Goal: Task Accomplishment & Management: Manage account settings

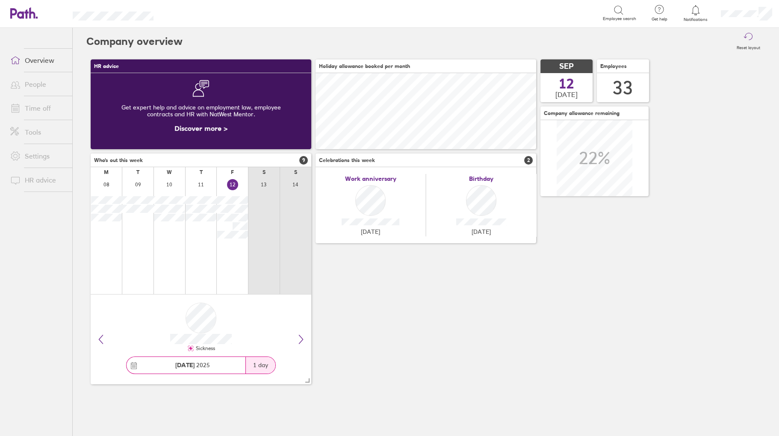
scroll to position [76, 221]
click at [19, 103] on icon at bounding box center [15, 108] width 10 height 10
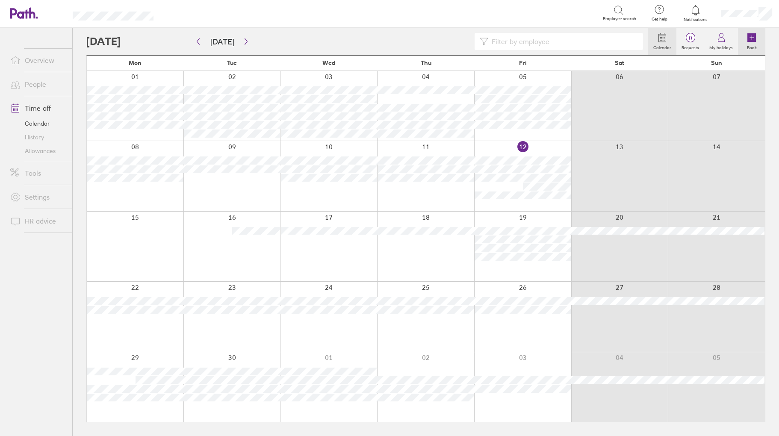
click at [747, 37] on icon at bounding box center [751, 37] width 10 height 10
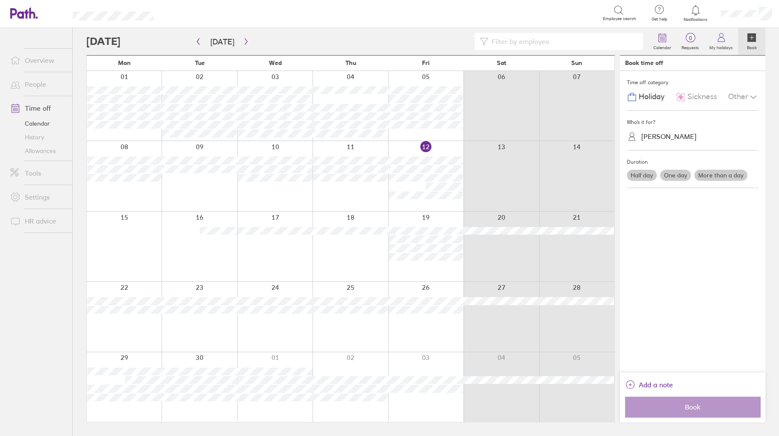
click at [704, 96] on span "Sickness" at bounding box center [701, 96] width 29 height 9
click at [664, 135] on div "[PERSON_NAME]" at bounding box center [668, 136] width 55 height 8
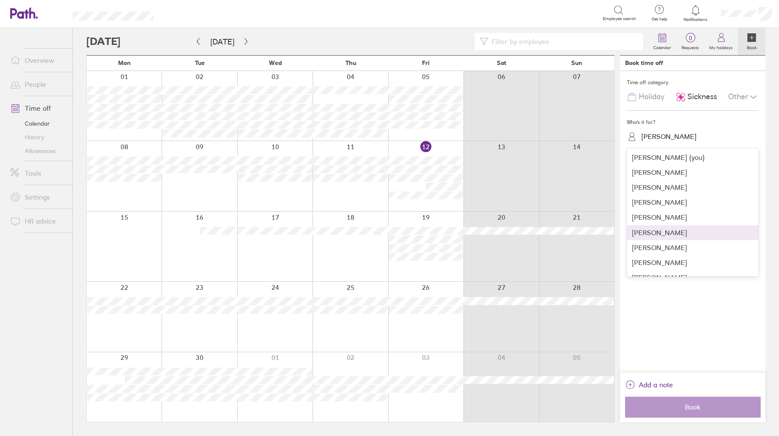
scroll to position [85, 0]
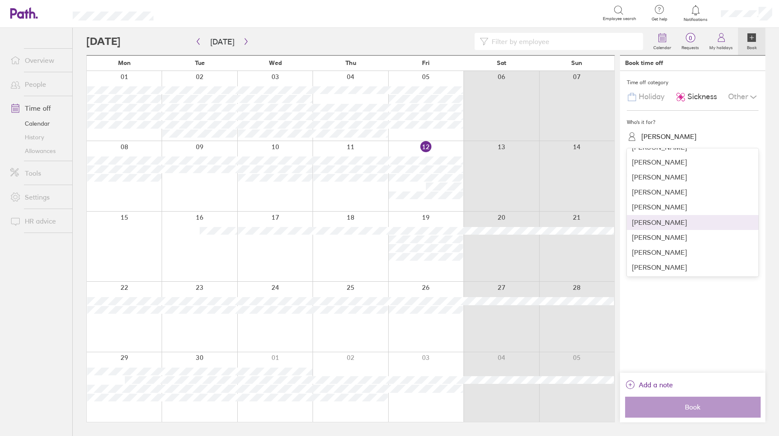
click at [639, 224] on div "[PERSON_NAME]" at bounding box center [693, 222] width 132 height 15
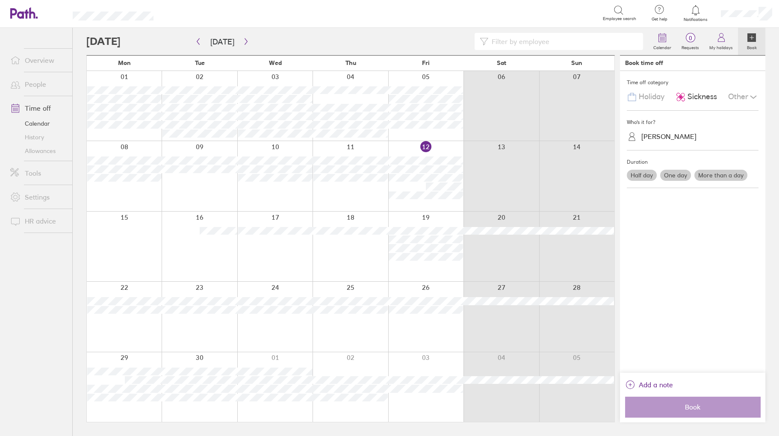
click at [671, 174] on label "One day" at bounding box center [675, 175] width 31 height 11
click at [0, 0] on input "One day" at bounding box center [0, 0] width 0 height 0
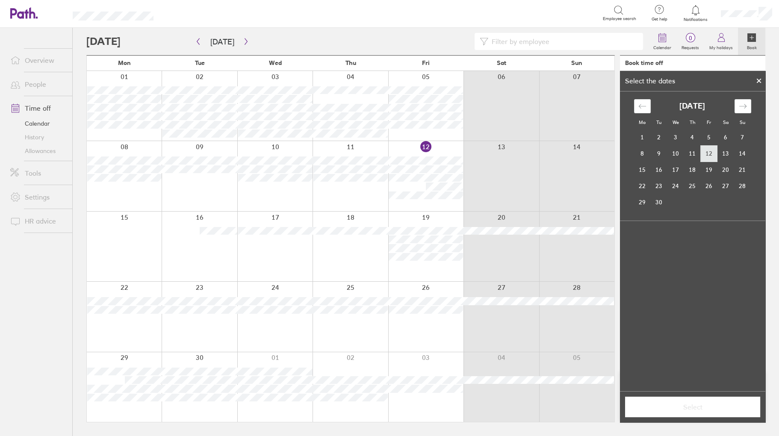
click at [703, 152] on td "12" at bounding box center [708, 153] width 17 height 16
click at [698, 405] on span "Select" at bounding box center [692, 407] width 123 height 8
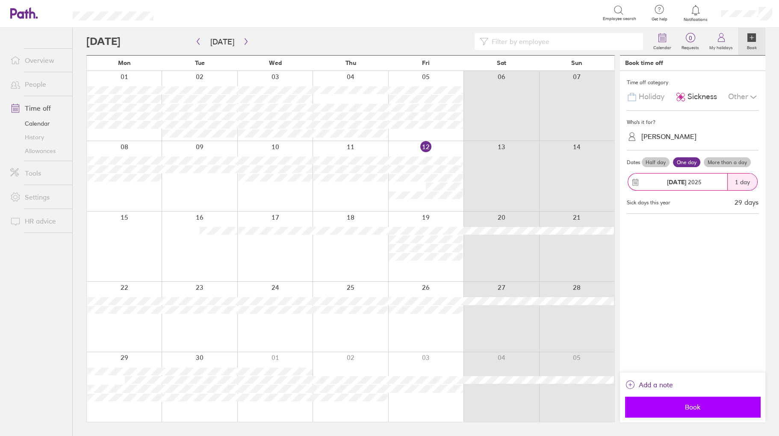
click at [697, 406] on span "Book" at bounding box center [692, 407] width 123 height 8
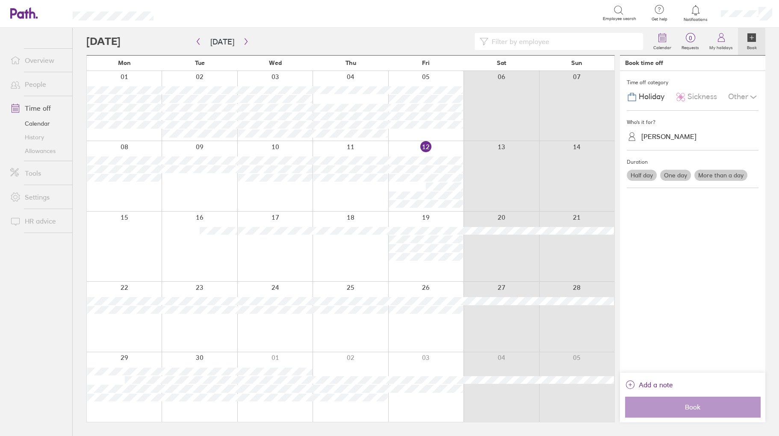
click at [39, 107] on link "Time off" at bounding box center [37, 108] width 69 height 17
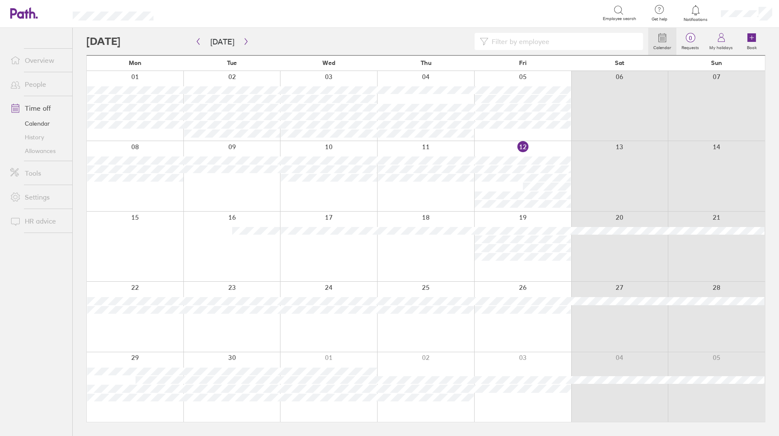
click at [44, 86] on link "People" at bounding box center [37, 84] width 69 height 17
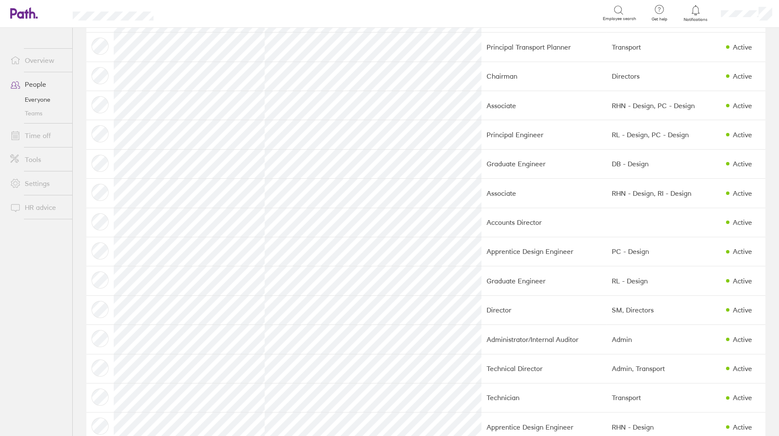
scroll to position [627, 0]
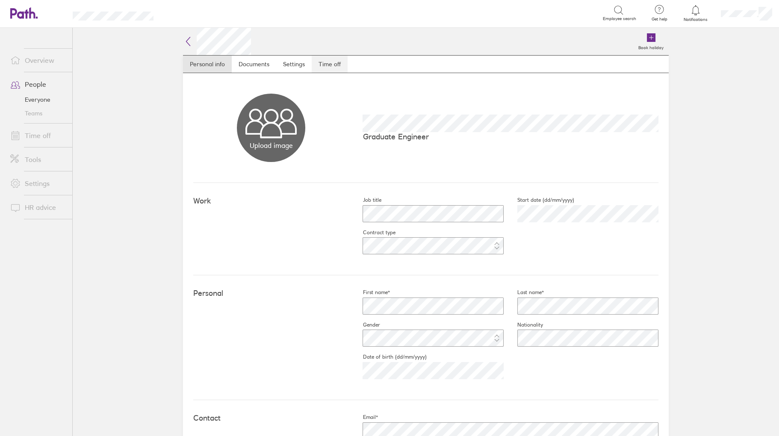
click at [333, 61] on link "Time off" at bounding box center [330, 64] width 36 height 17
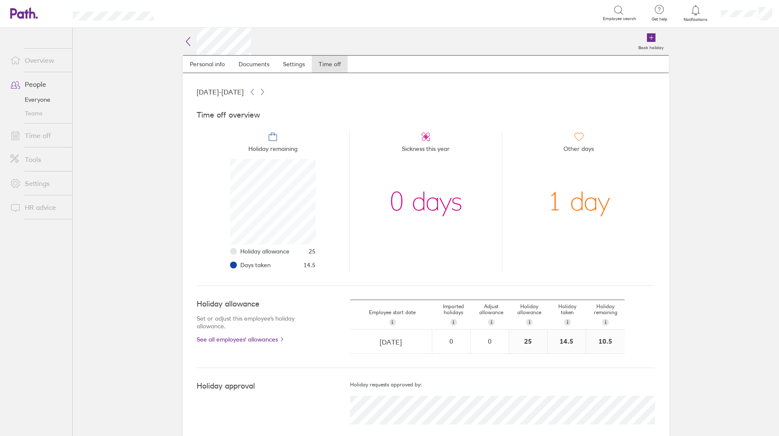
scroll to position [85, 85]
click at [37, 130] on link "Time off" at bounding box center [37, 135] width 69 height 17
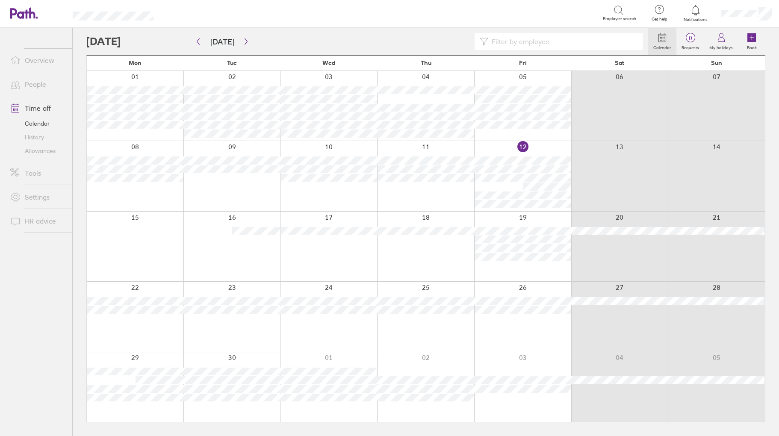
click at [505, 40] on input at bounding box center [563, 41] width 150 height 16
type input "wake"
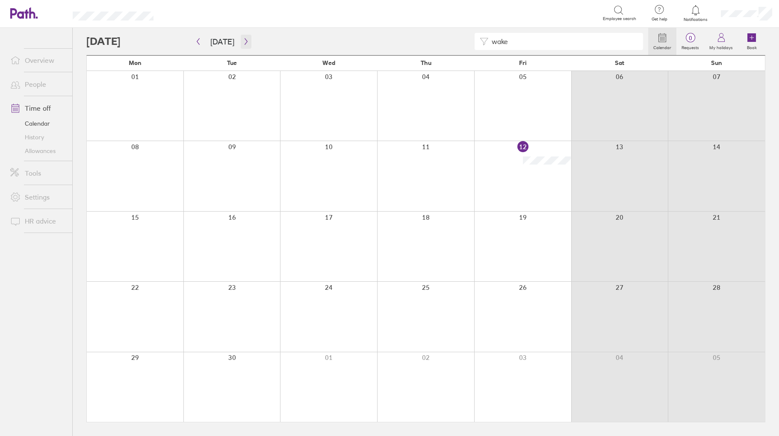
click at [244, 41] on icon "button" at bounding box center [246, 41] width 6 height 7
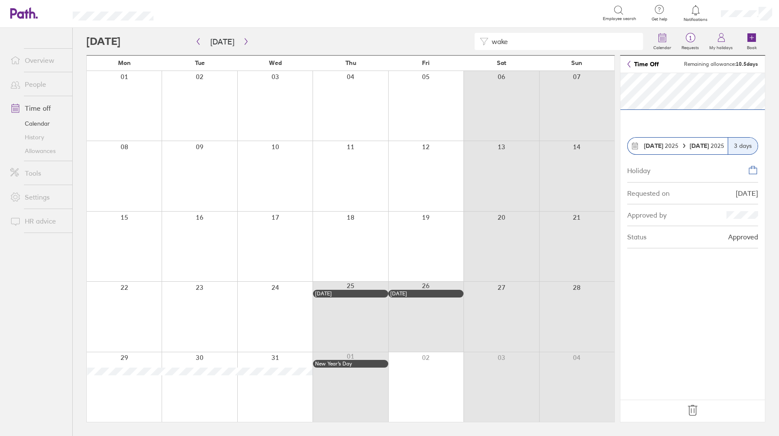
click at [692, 408] on icon at bounding box center [693, 410] width 14 height 14
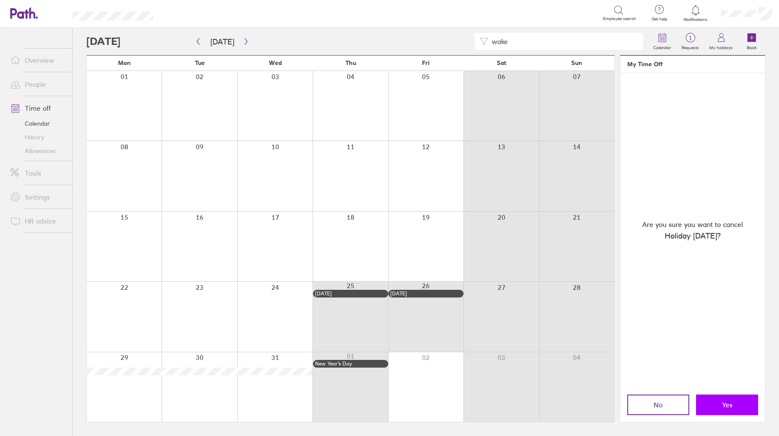
click at [723, 404] on span "Yes" at bounding box center [727, 405] width 10 height 8
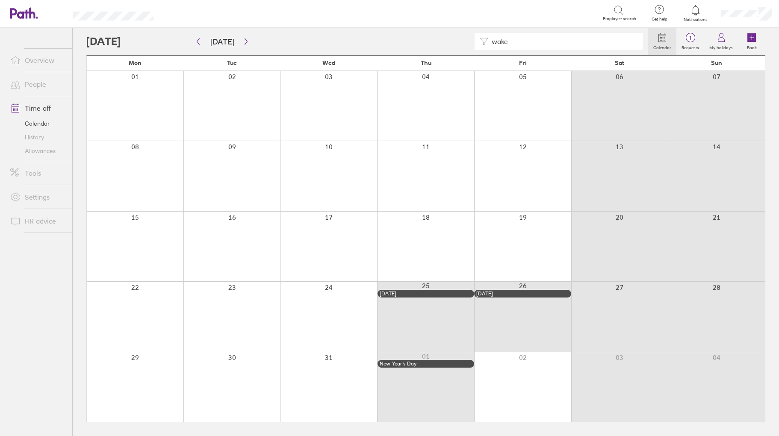
click at [46, 84] on link "People" at bounding box center [37, 84] width 69 height 17
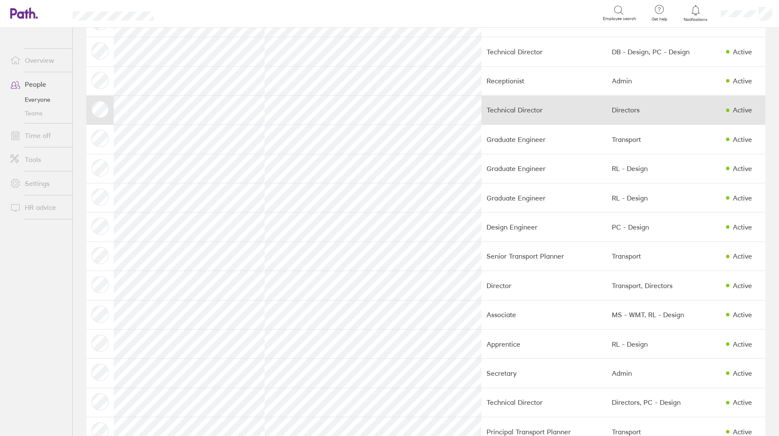
scroll to position [513, 0]
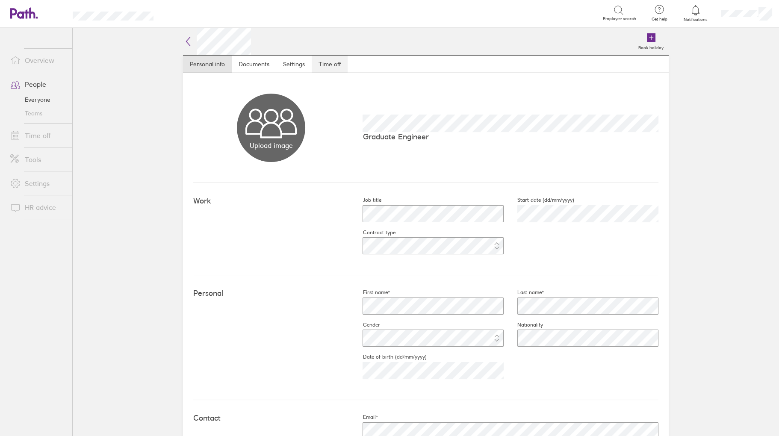
click at [330, 63] on link "Time off" at bounding box center [330, 64] width 36 height 17
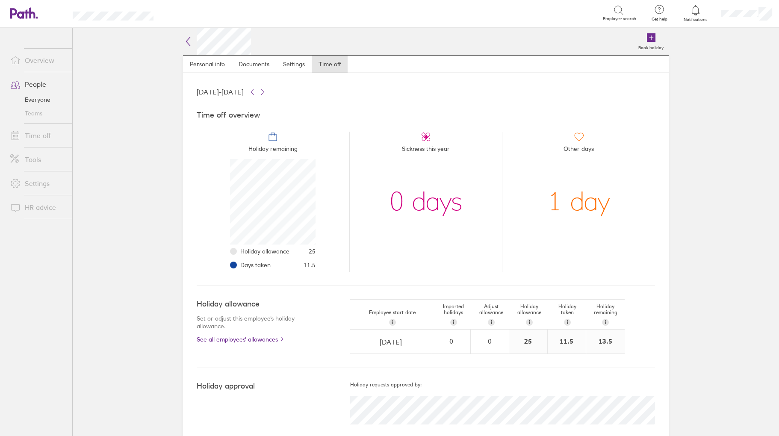
scroll to position [85, 85]
